Goal: Communication & Community: Participate in discussion

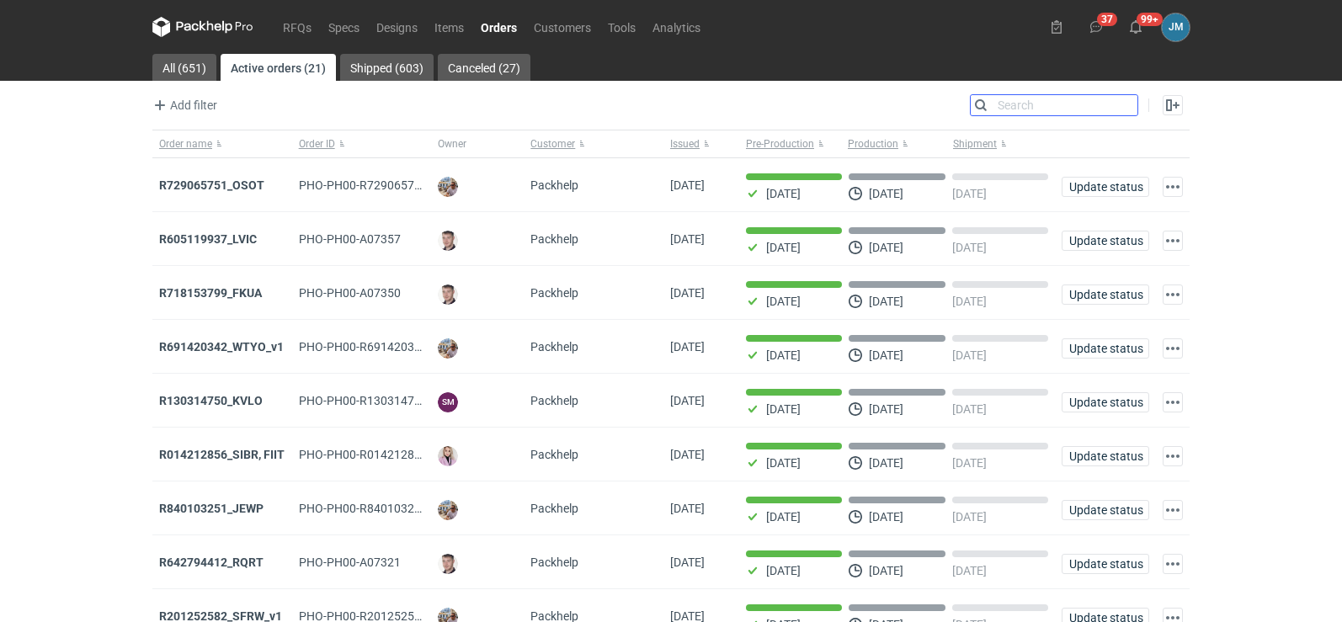
click at [1121, 105] on input "Search" at bounding box center [1053, 105] width 167 height 20
type input "nrzs"
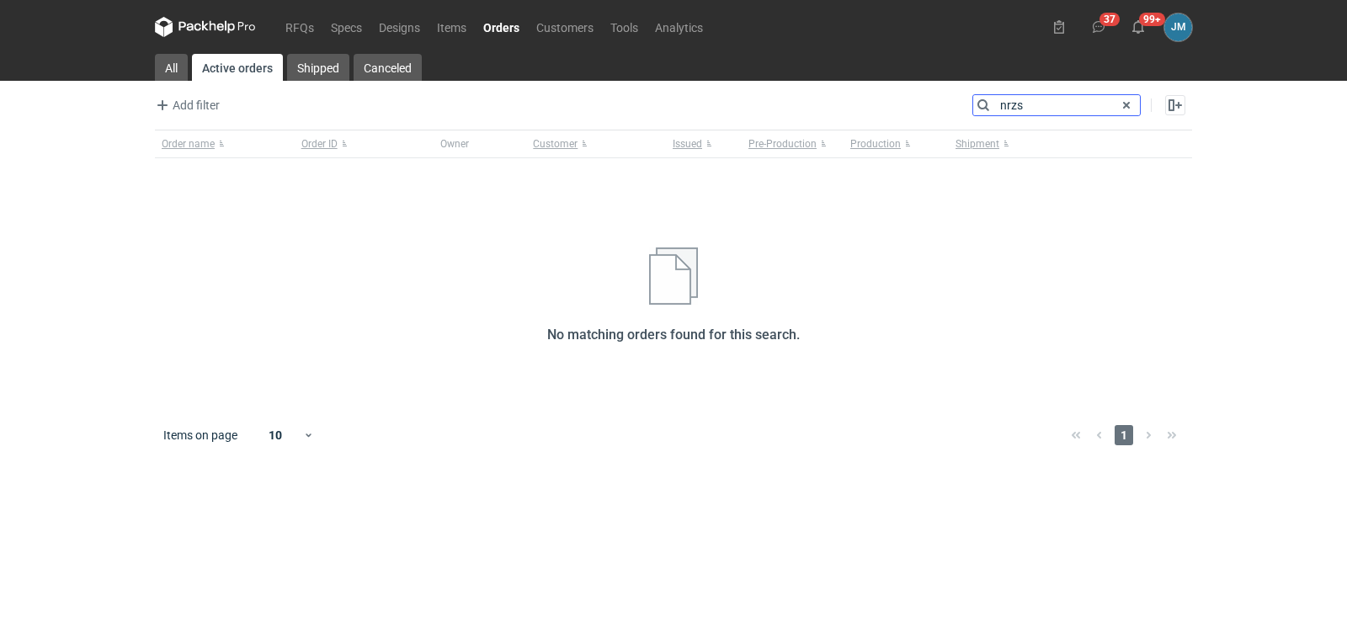
drag, startPoint x: 1063, startPoint y: 111, endPoint x: 912, endPoint y: 99, distance: 152.0
click at [914, 101] on div "Add filter Owner first name Owner last name Issued Customer Search nrzs Enable …" at bounding box center [673, 111] width 1037 height 35
click at [175, 61] on link "All" at bounding box center [171, 67] width 33 height 27
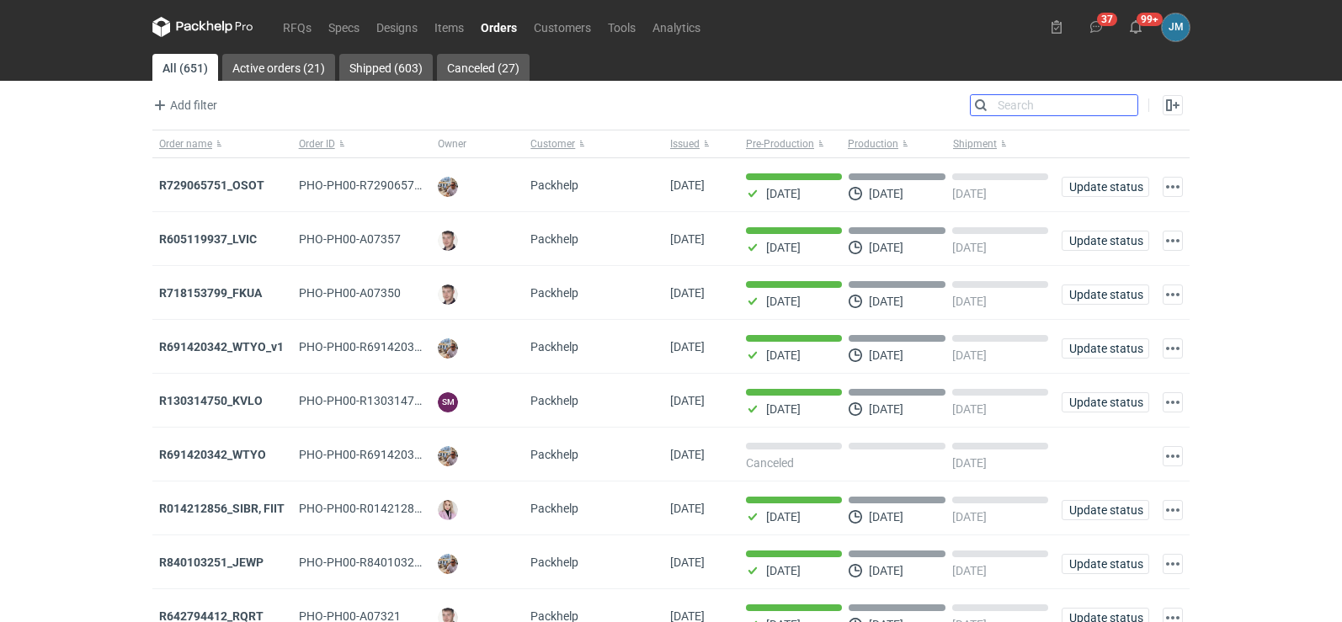
click at [1008, 104] on input "Search" at bounding box center [1053, 105] width 167 height 20
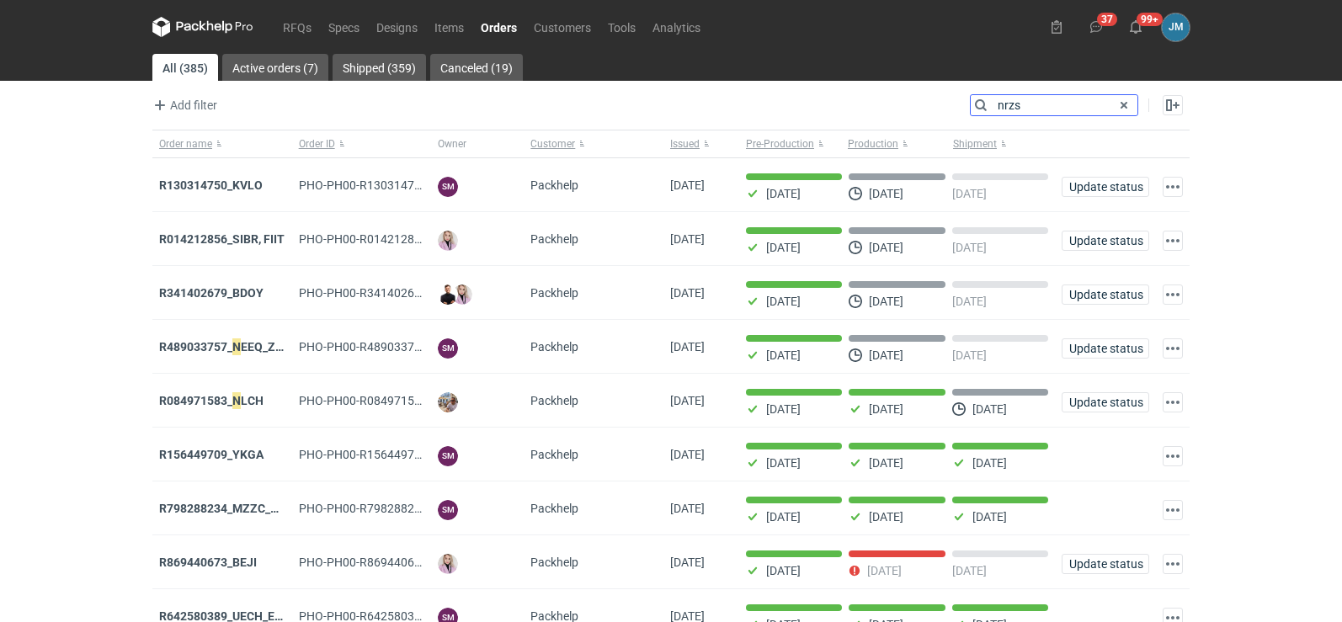
type input "nrzs"
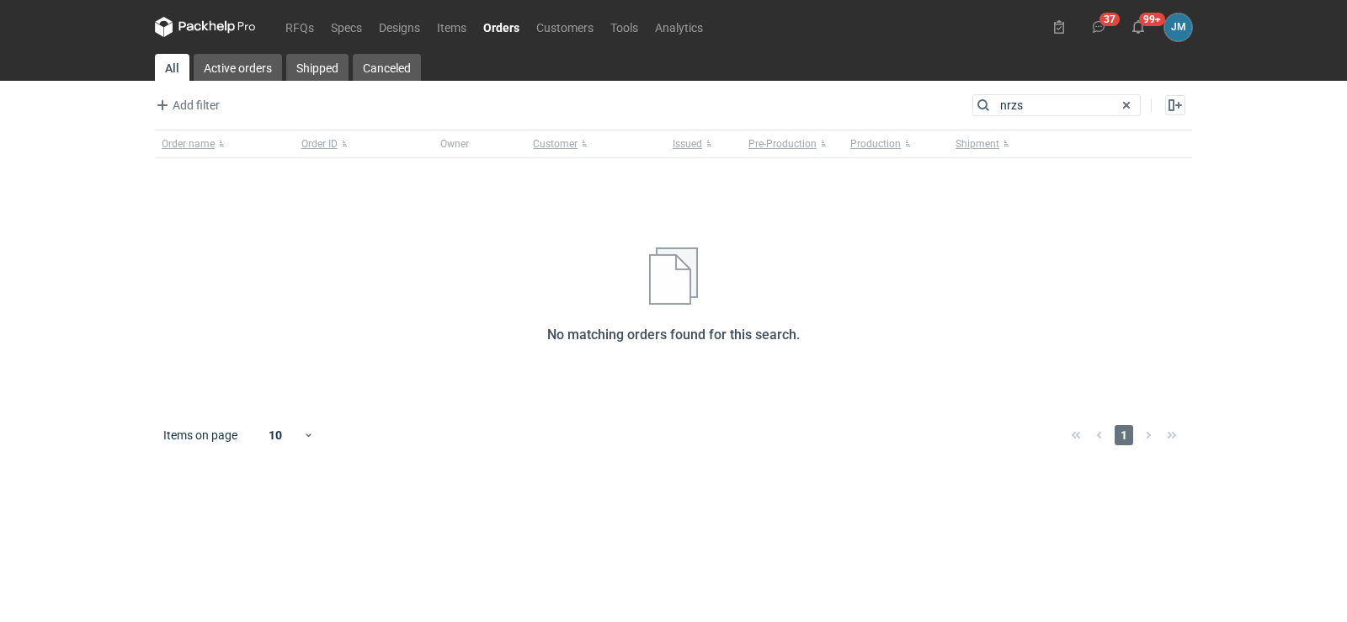
click at [198, 32] on icon at bounding box center [205, 27] width 101 height 20
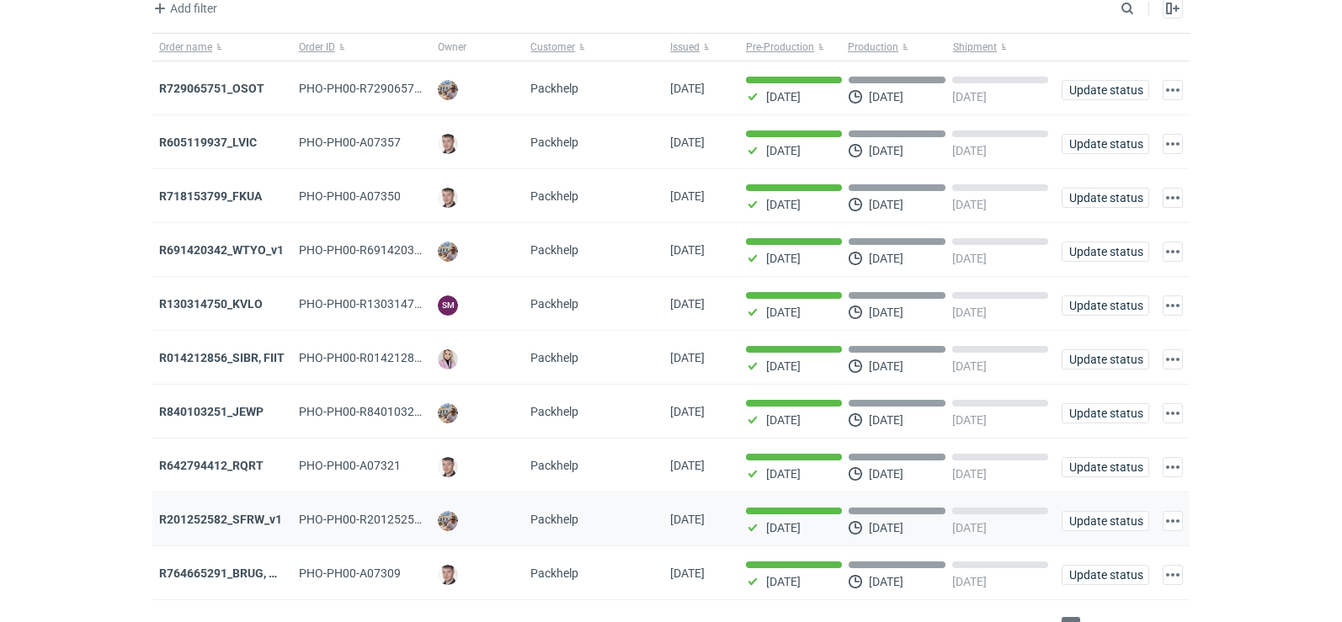
scroll to position [137, 0]
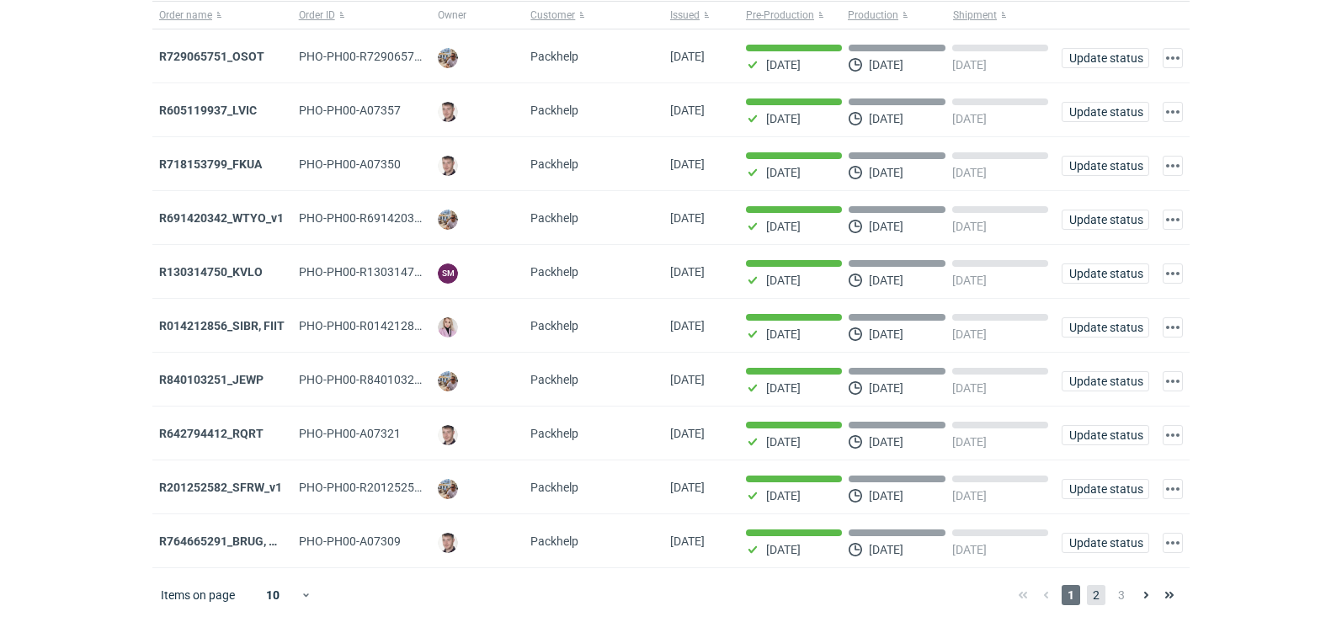
click at [1100, 587] on span "2" at bounding box center [1096, 595] width 19 height 20
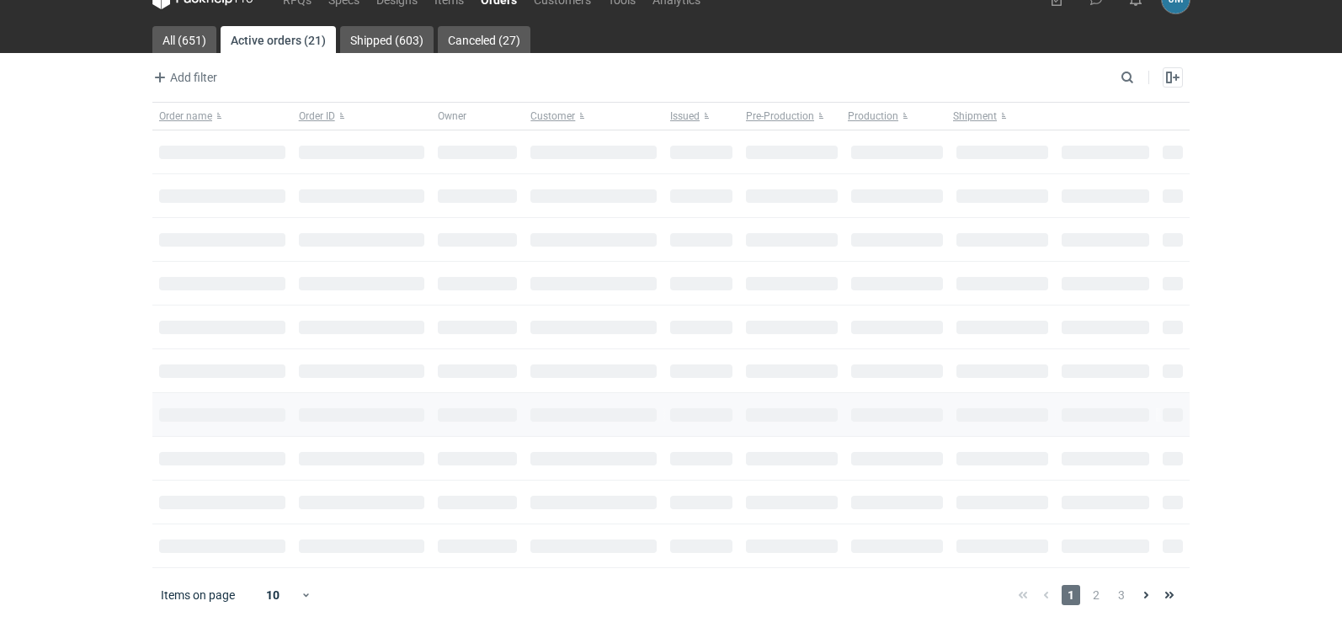
scroll to position [137, 0]
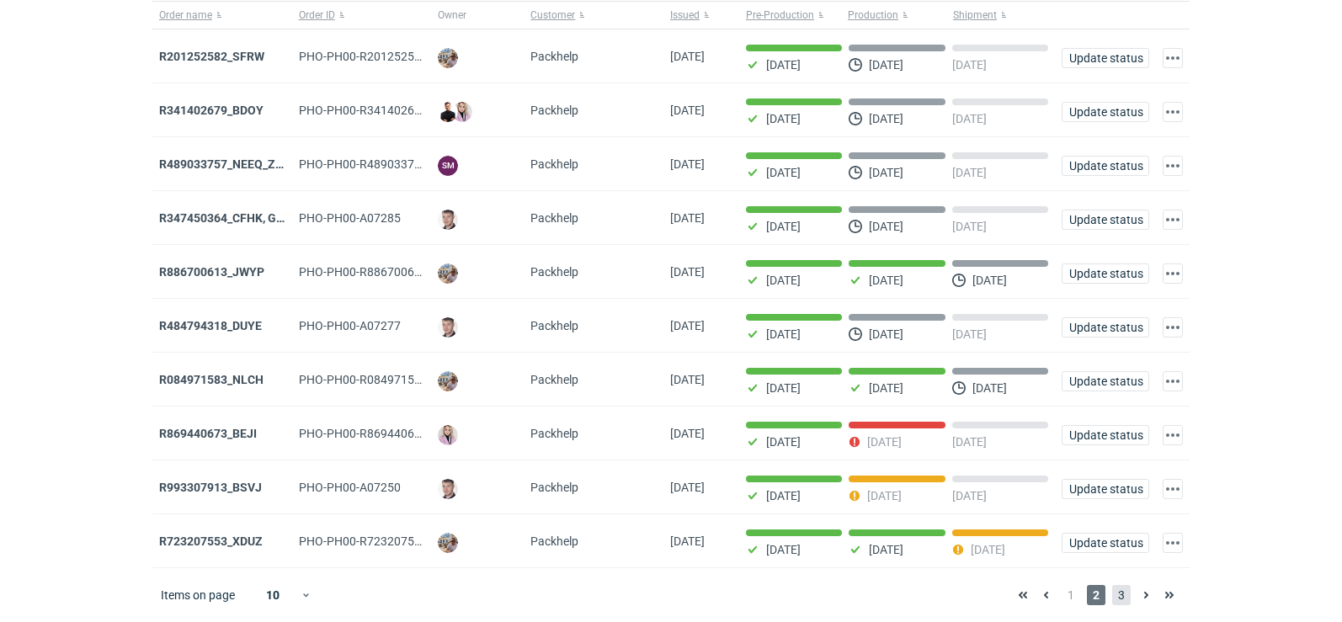
click at [1118, 603] on span "3" at bounding box center [1121, 595] width 19 height 20
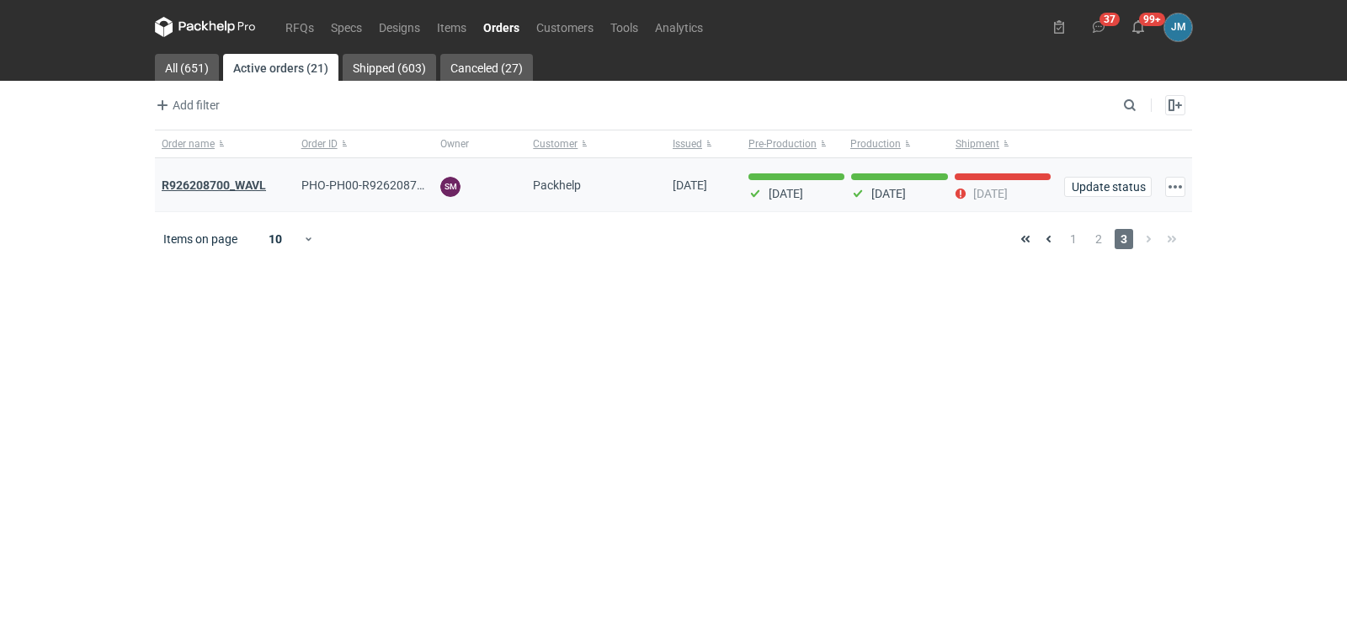
click at [199, 186] on strong "R926208700_WAVL" at bounding box center [214, 184] width 104 height 13
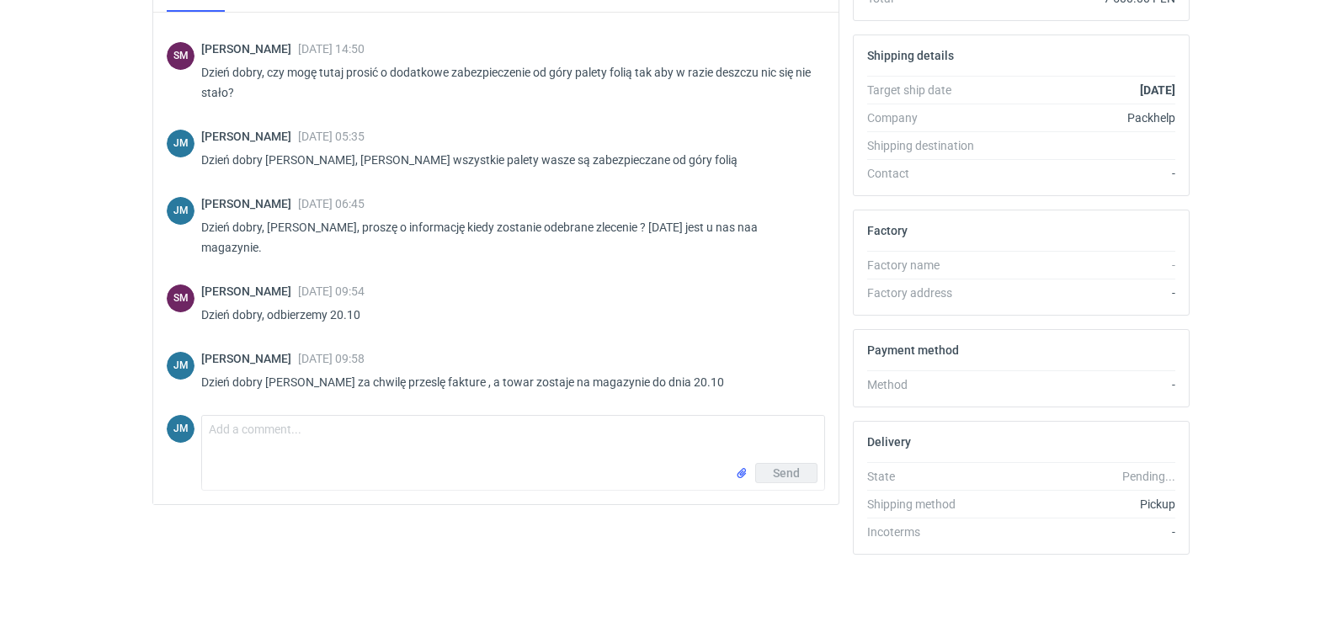
scroll to position [1083, 0]
click at [259, 452] on textarea "Comment message" at bounding box center [513, 439] width 622 height 47
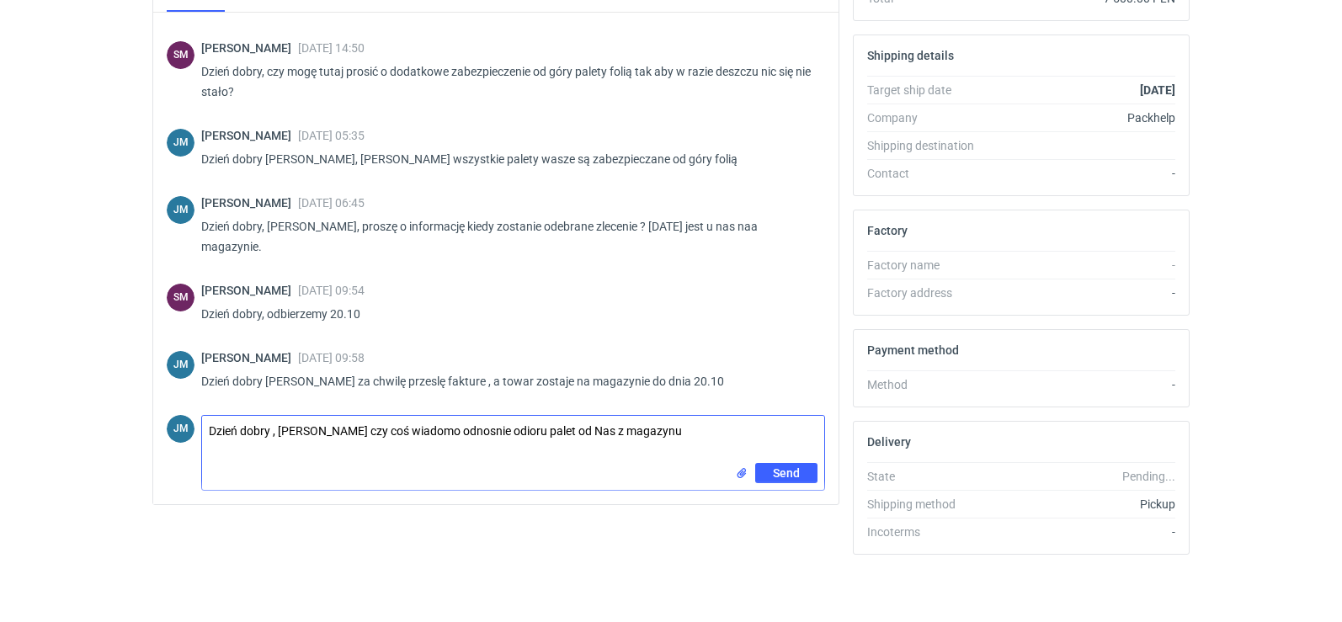
type textarea "Dzień dobry , [PERSON_NAME] czy coś wiadomo odnosnie odioru palet od Nas z maga…"
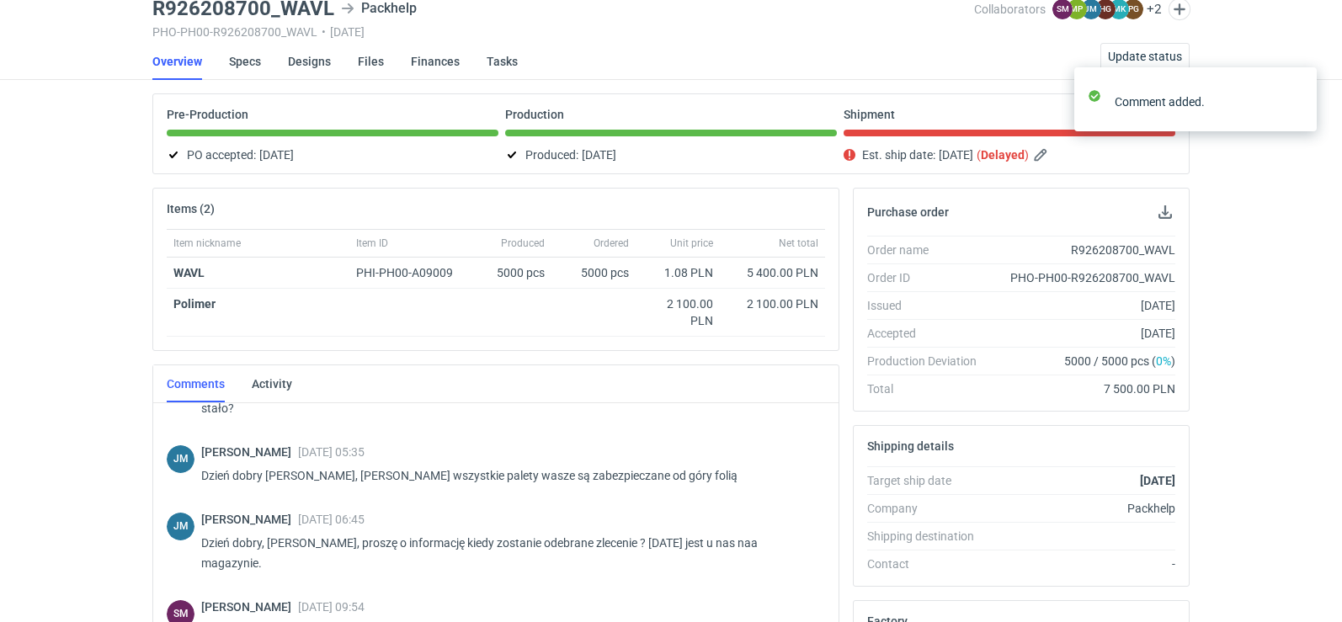
scroll to position [0, 0]
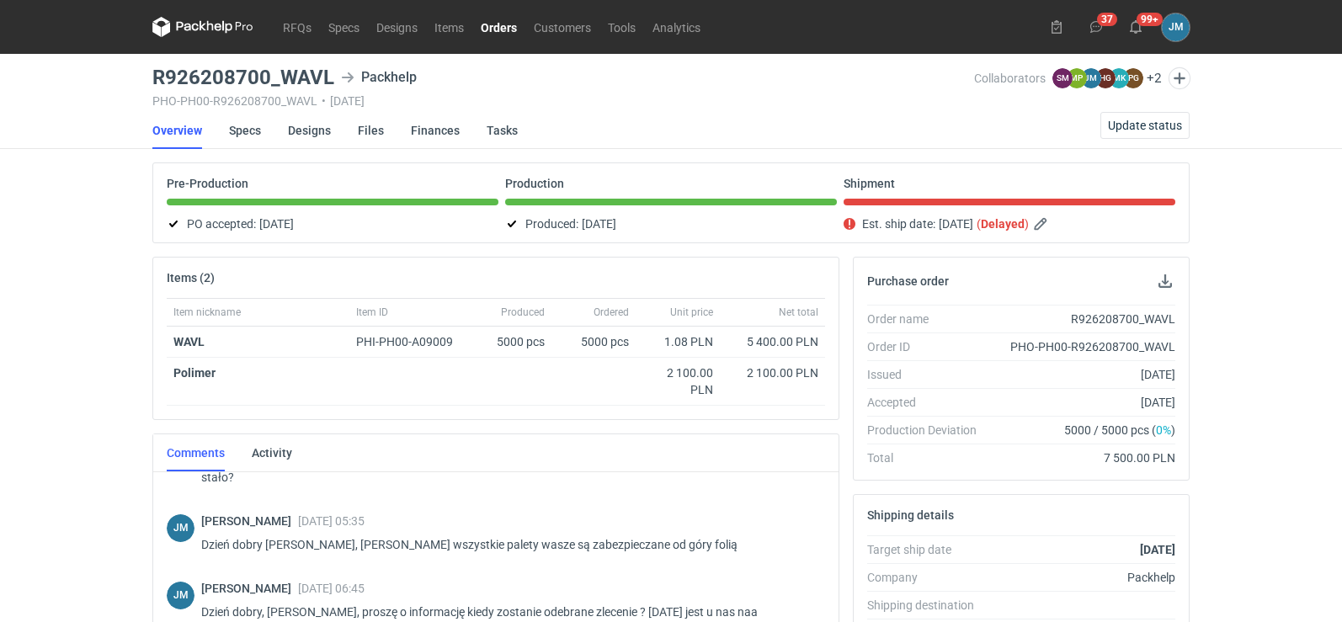
click at [176, 24] on icon at bounding box center [202, 27] width 101 height 20
